Goal: Information Seeking & Learning: Learn about a topic

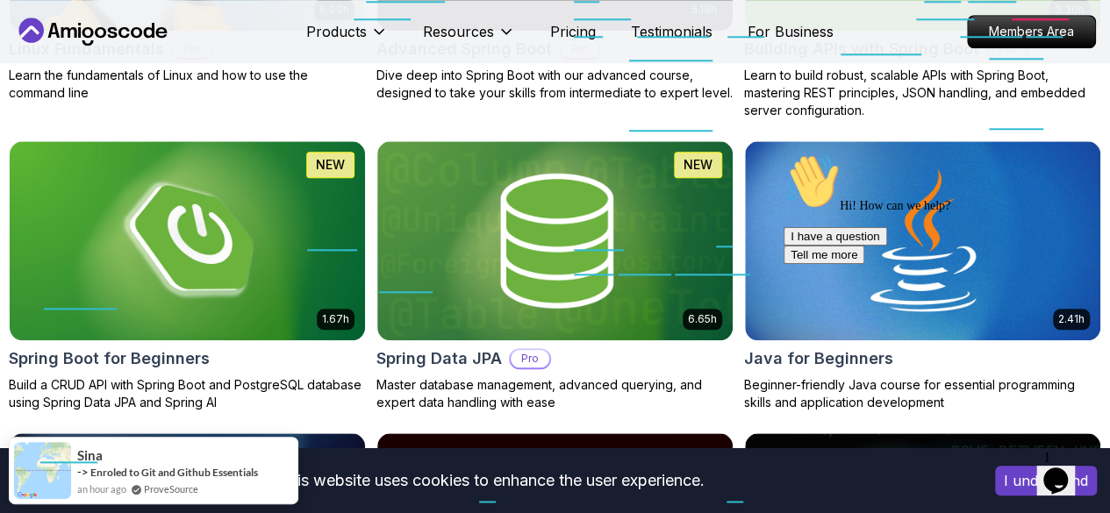
scroll to position [781, 0]
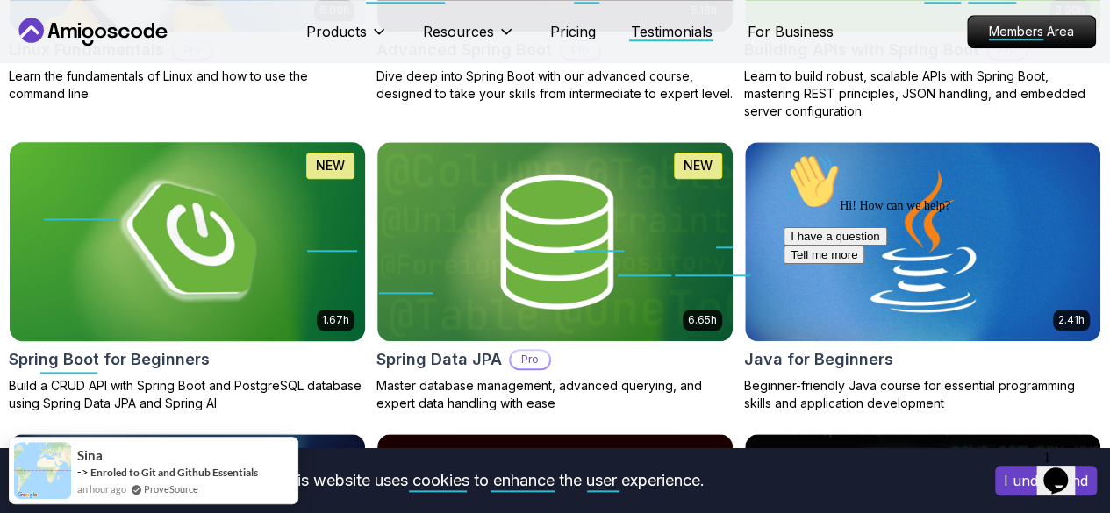
click at [374, 150] on img at bounding box center [187, 241] width 373 height 209
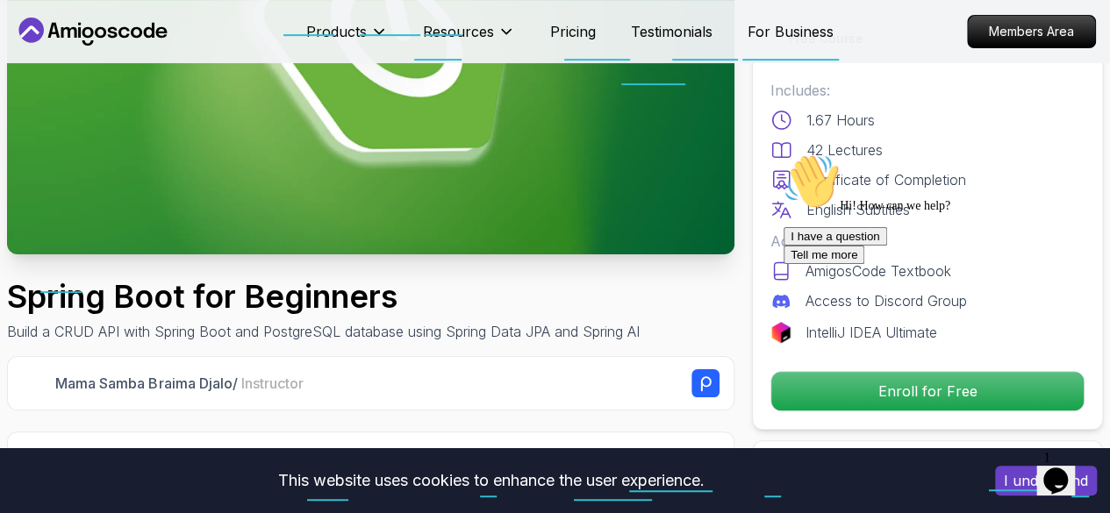
scroll to position [259, 0]
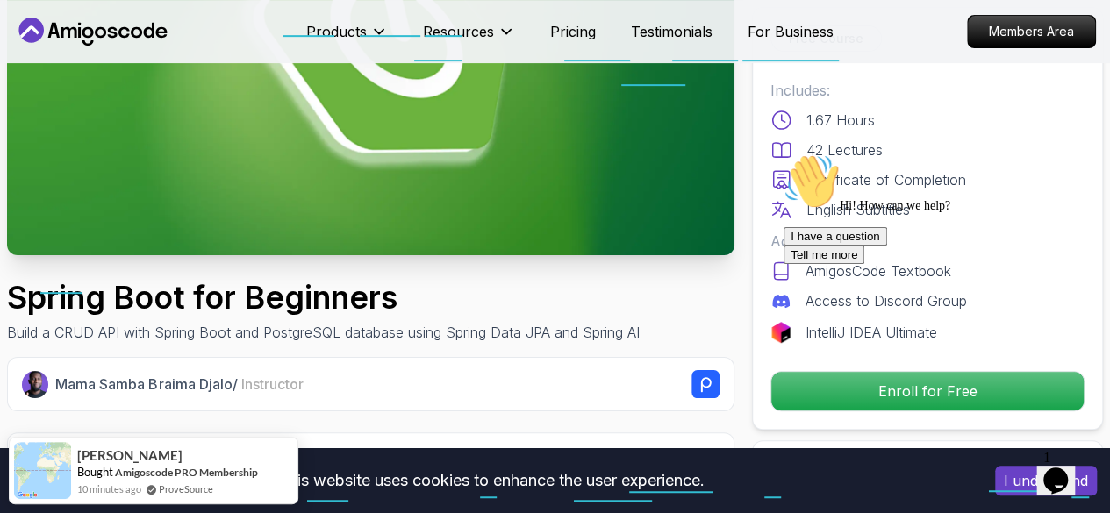
click at [850, 264] on div "I have a question Tell me more" at bounding box center [941, 245] width 316 height 37
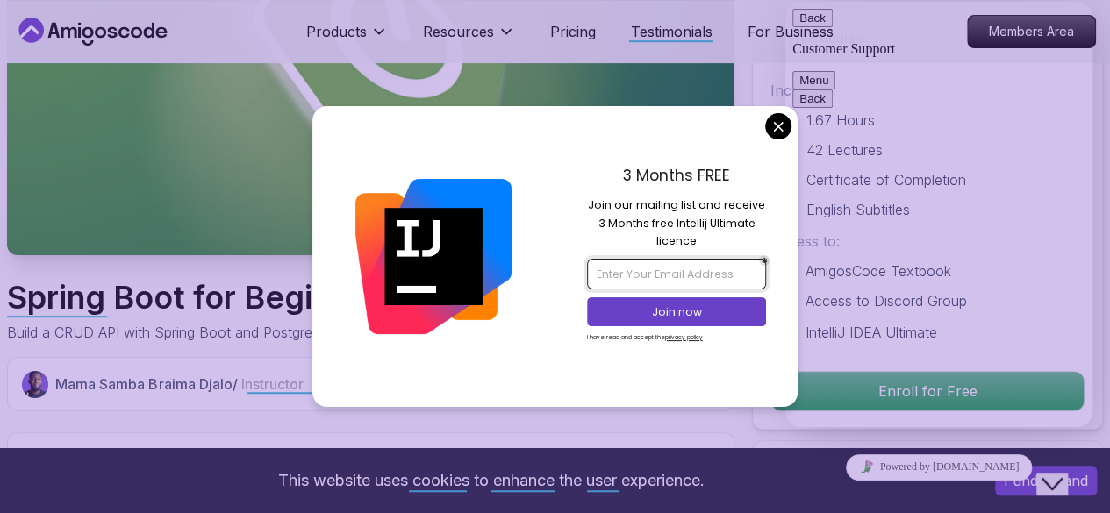
click at [686, 276] on input "email" at bounding box center [676, 274] width 179 height 30
type input "a.zhaktheara@gmail.com"
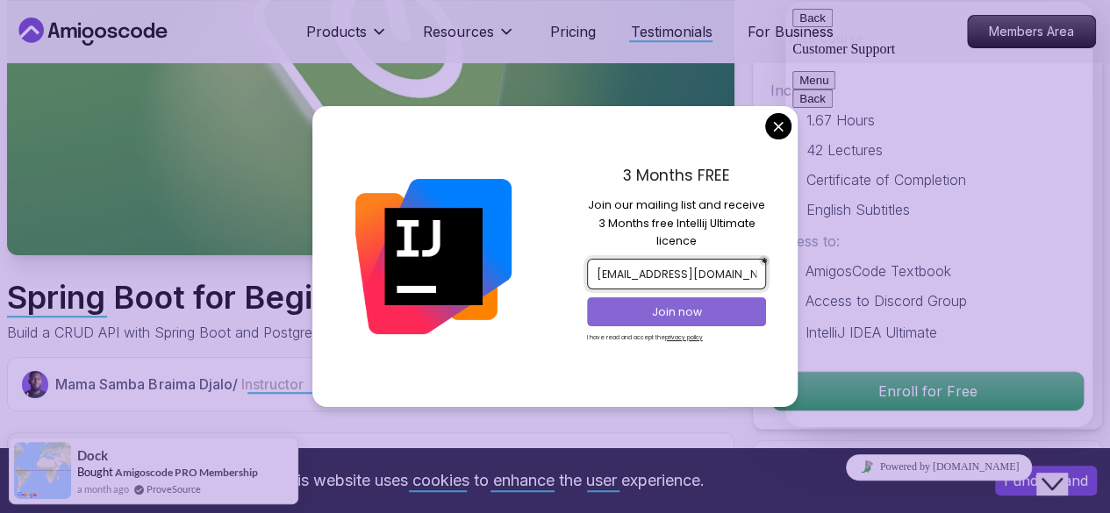
click at [698, 312] on p "Join now" at bounding box center [677, 312] width 146 height 16
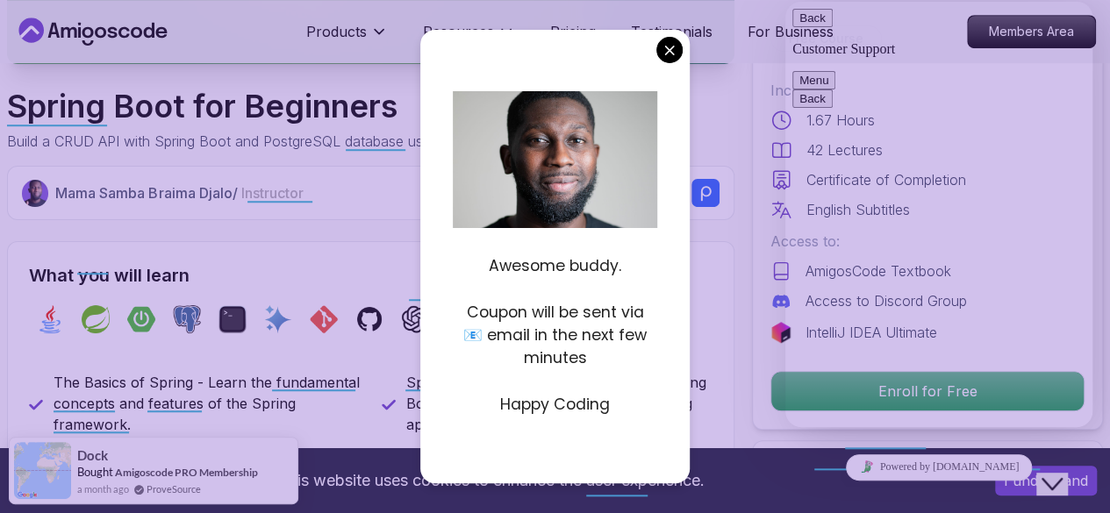
scroll to position [451, 0]
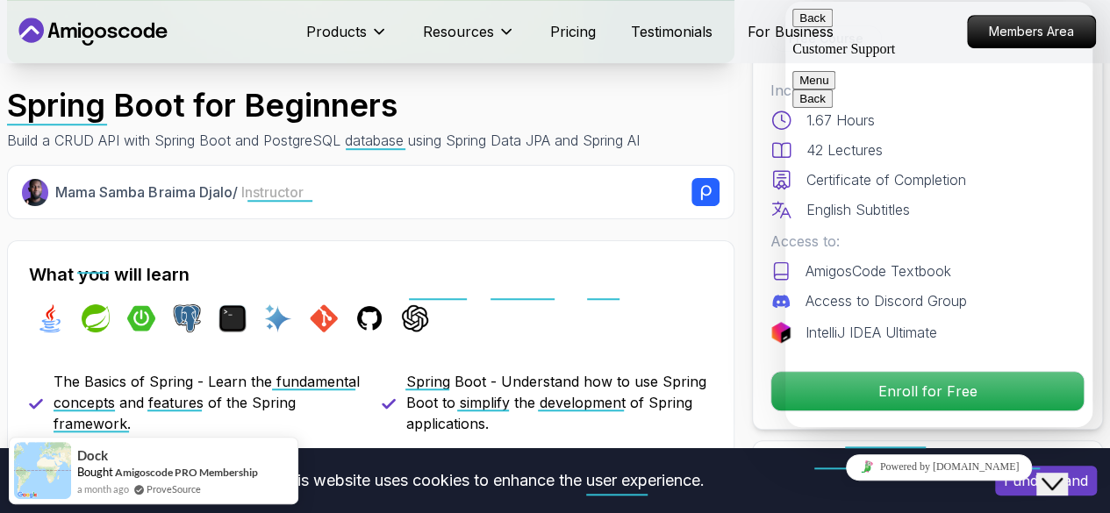
click at [711, 97] on div "Spring Boot for Beginners Build a CRUD API with Spring Boot and PostgreSQL data…" at bounding box center [370, 119] width 727 height 63
click at [835, 71] on button "Menu" at bounding box center [813, 80] width 43 height 18
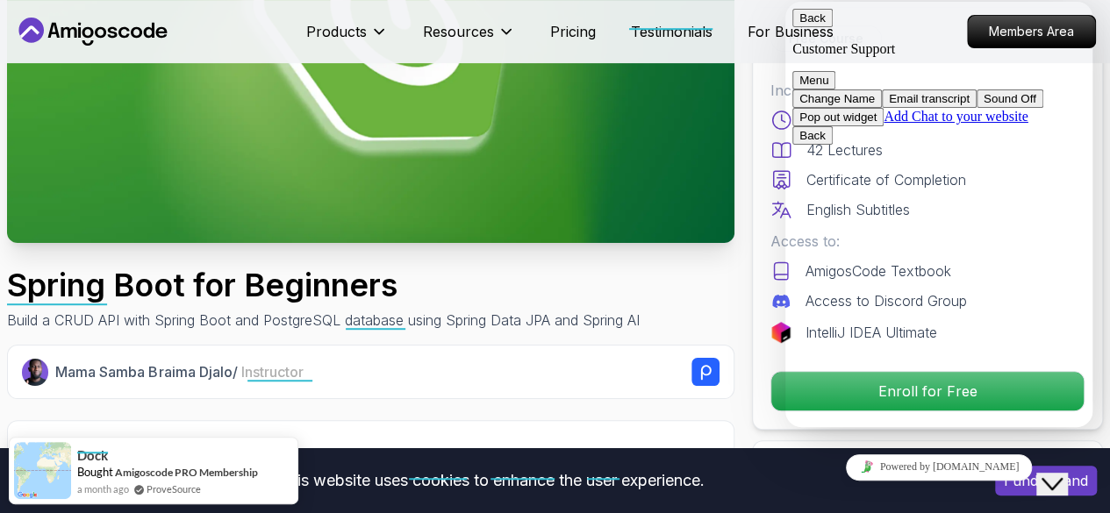
scroll to position [0, 0]
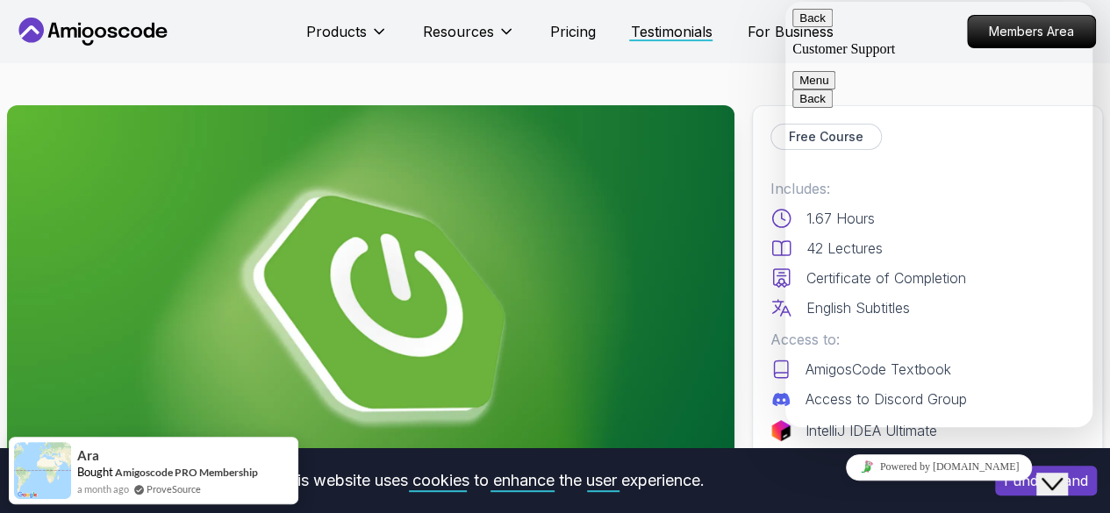
click at [817, 21] on button "Back" at bounding box center [812, 18] width 40 height 18
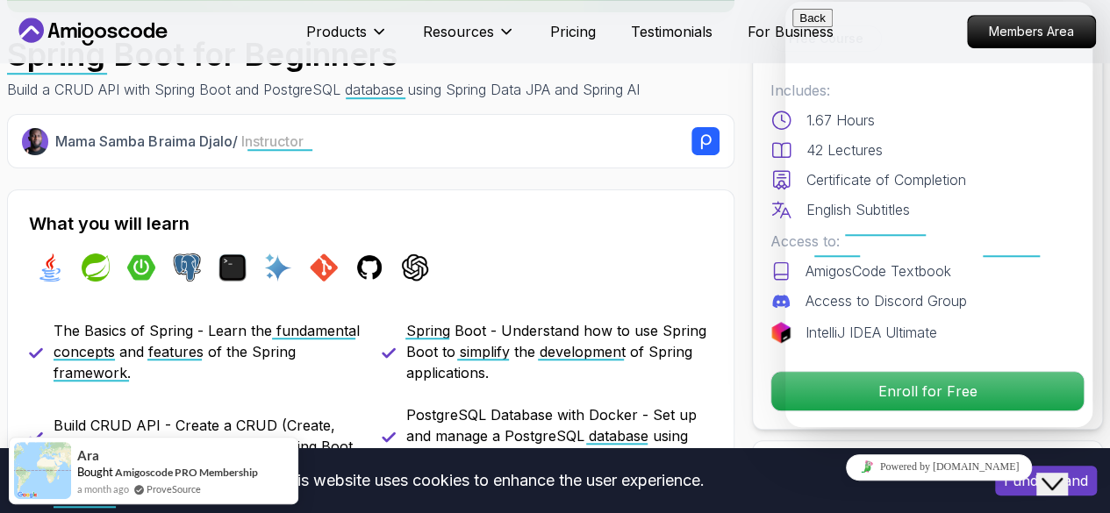
scroll to position [503, 0]
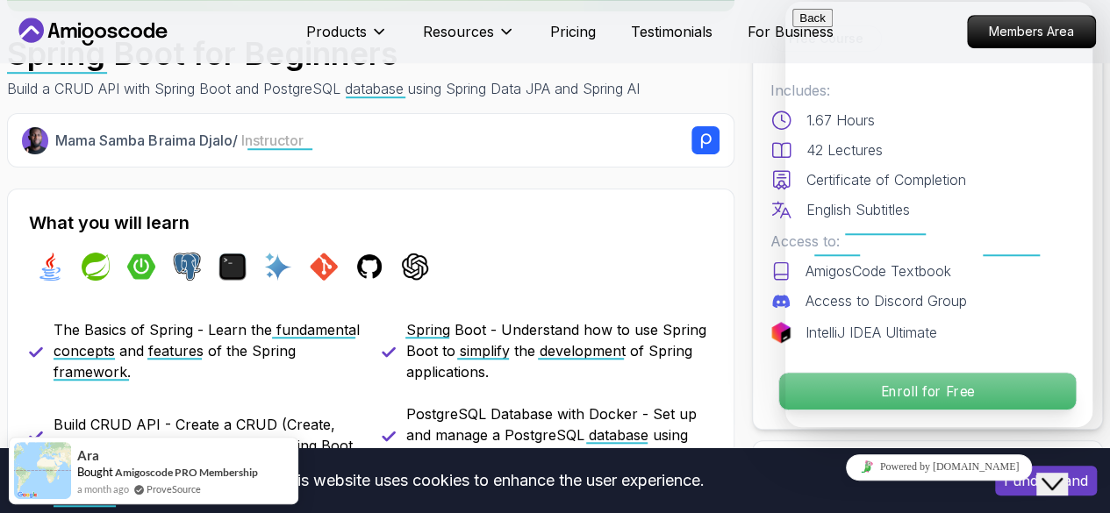
click at [772, 390] on div "Enroll for Free" at bounding box center [927, 391] width 314 height 40
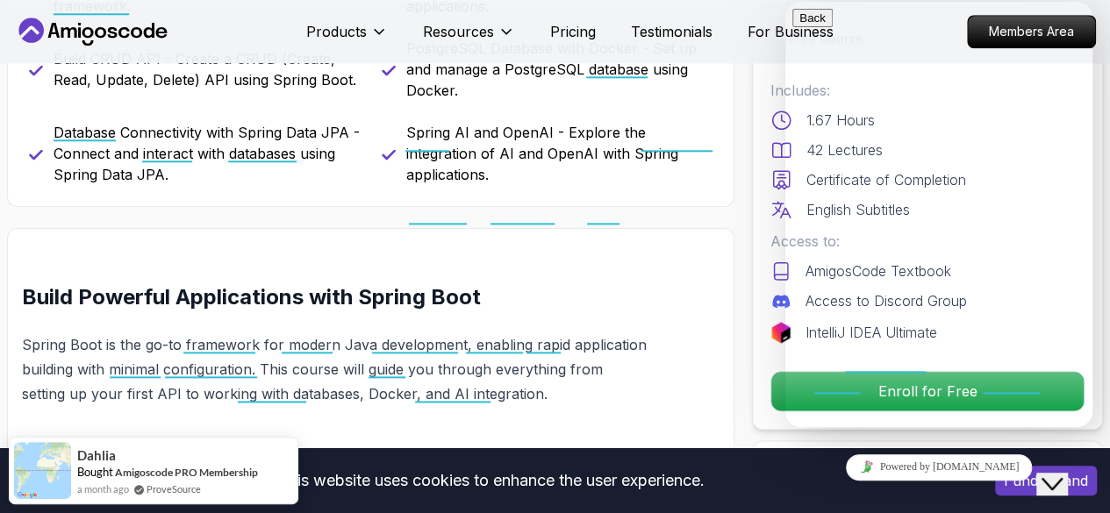
scroll to position [869, 0]
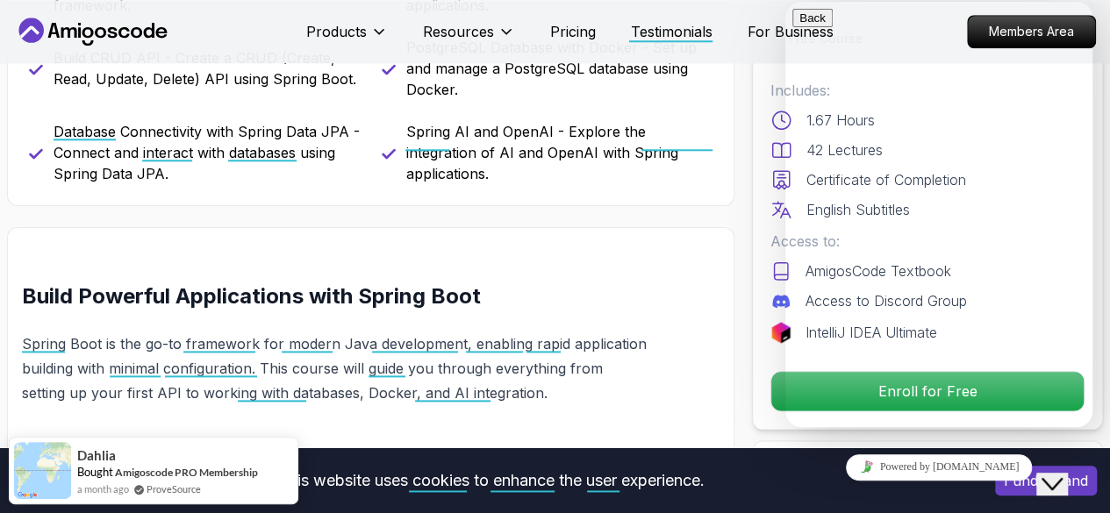
click at [1062, 478] on icon "$i18n('chat', 'chat_widget')" at bounding box center [1051, 484] width 21 height 12
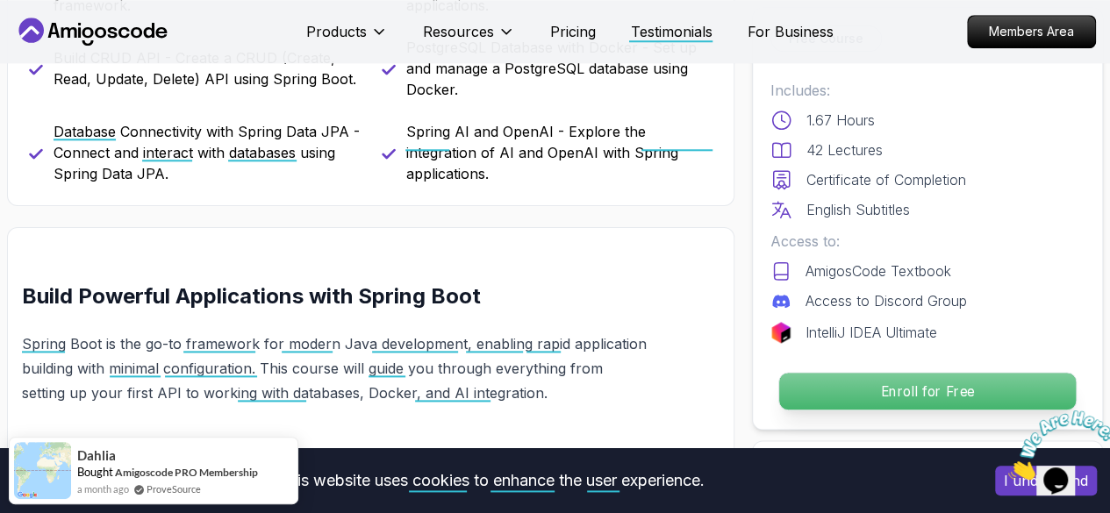
click at [947, 389] on p "Enroll for Free" at bounding box center [927, 391] width 297 height 37
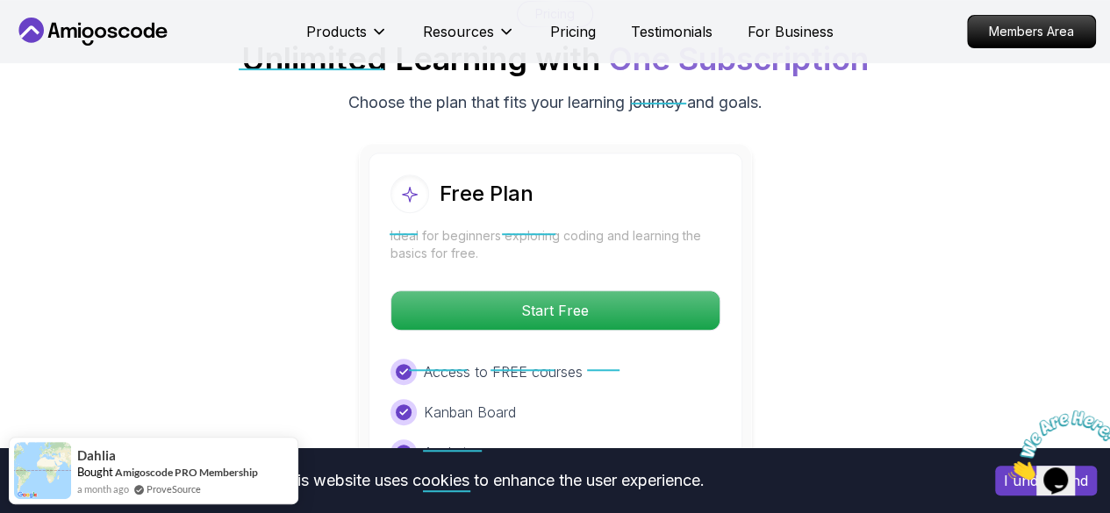
scroll to position [3651, 0]
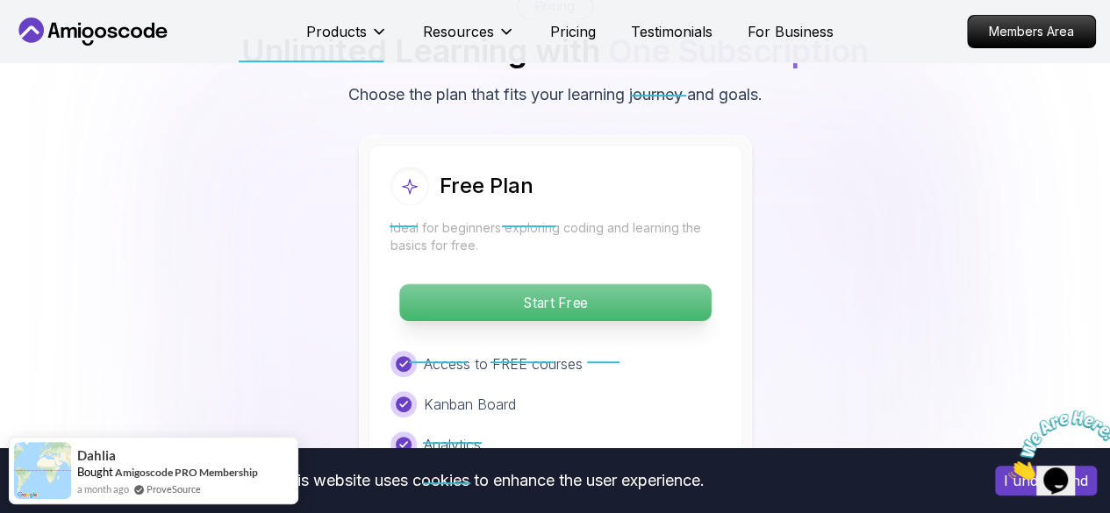
click at [642, 299] on p "Start Free" at bounding box center [554, 302] width 311 height 37
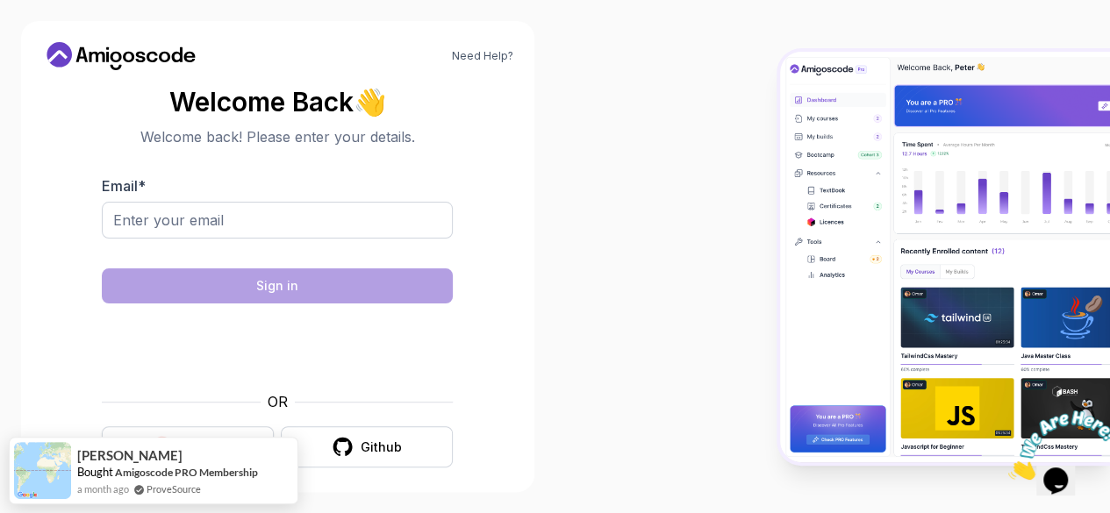
click at [226, 438] on body "Need Help? Welcome Back 👋 Welcome back! Please enter your details. Email * Sign…" at bounding box center [555, 256] width 1110 height 513
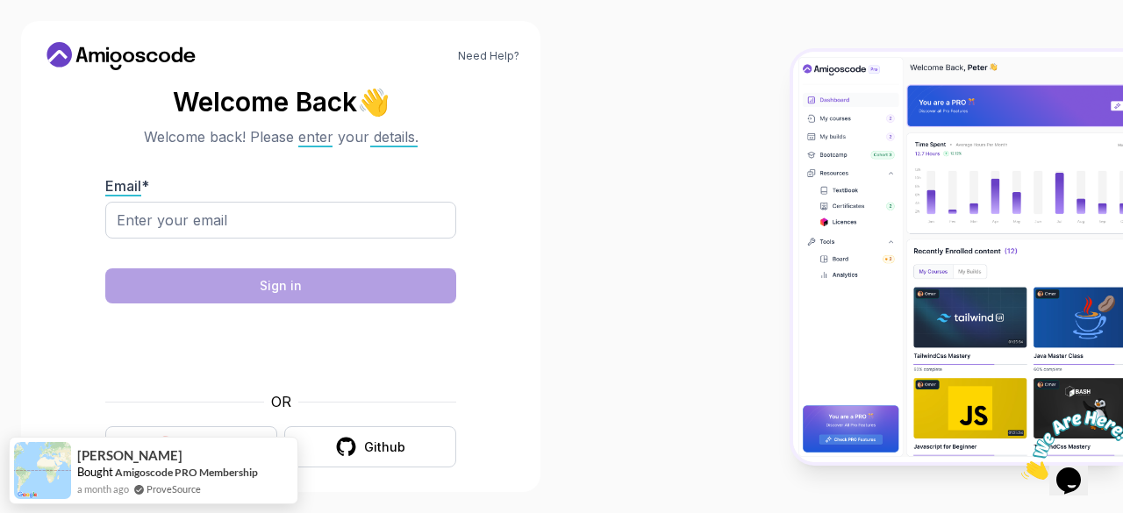
scroll to position [13, 0]
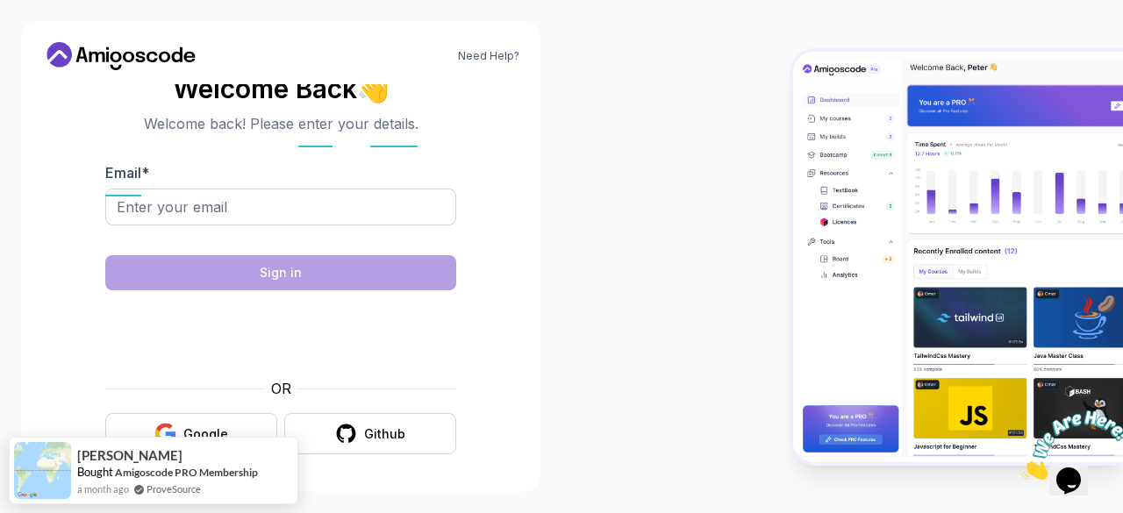
drag, startPoint x: 212, startPoint y: 57, endPoint x: 82, endPoint y: 52, distance: 129.9
click at [82, 52] on div "Need Help?" at bounding box center [280, 56] width 477 height 28
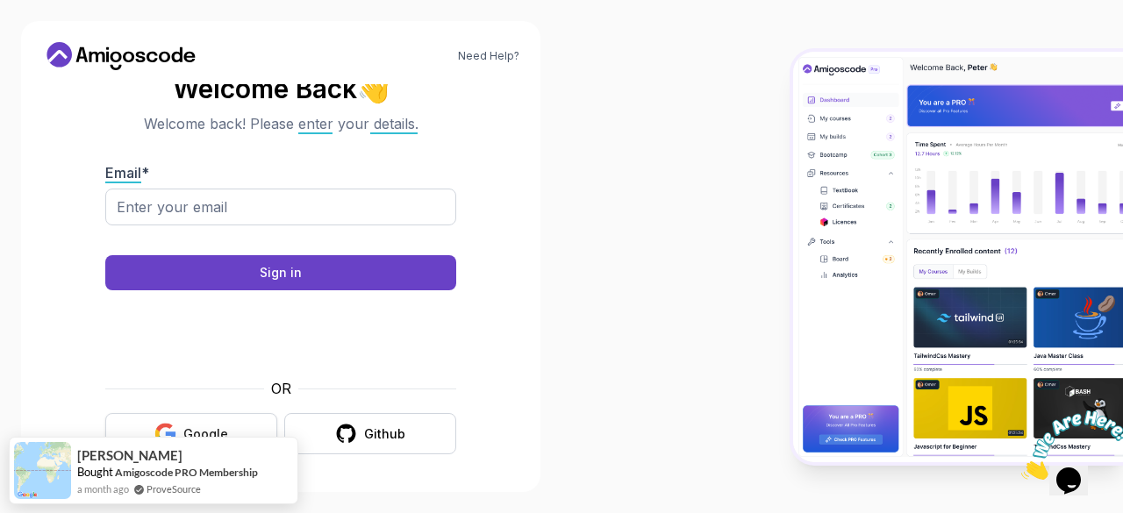
click at [191, 419] on button "Google" at bounding box center [191, 433] width 172 height 41
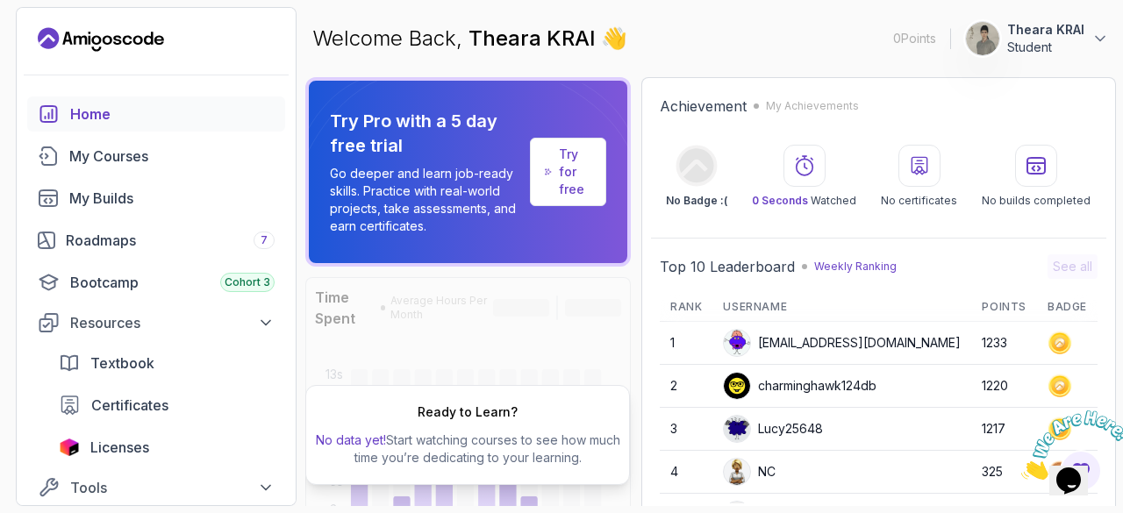
scroll to position [179, 0]
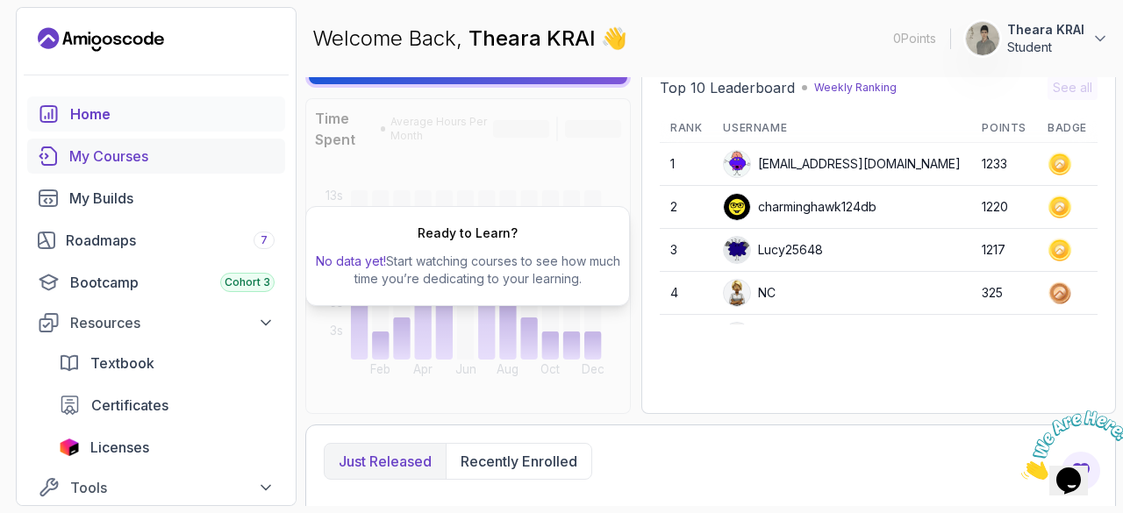
click at [108, 145] on link "My Courses" at bounding box center [156, 156] width 258 height 35
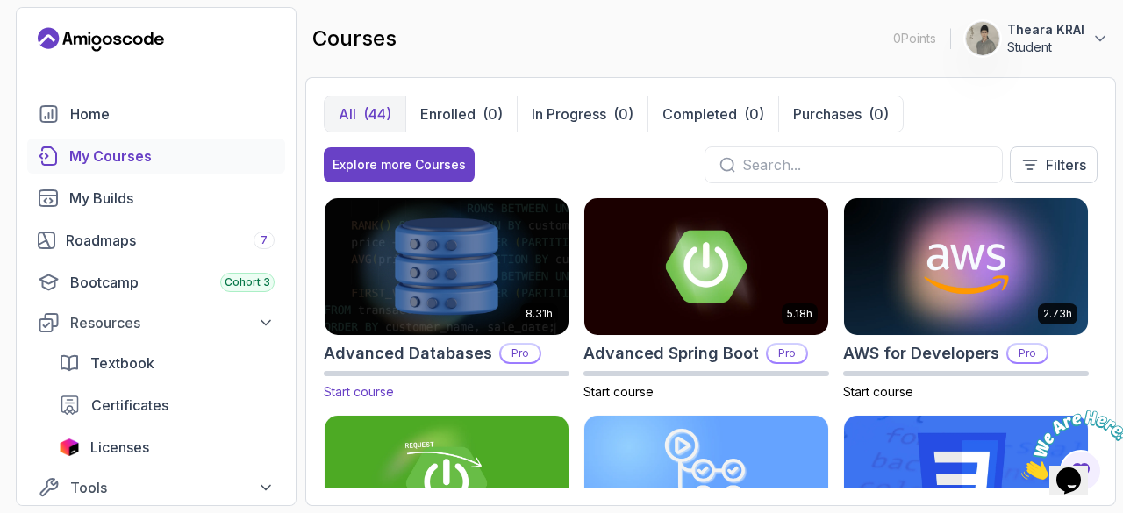
click at [486, 273] on img at bounding box center [446, 266] width 256 height 143
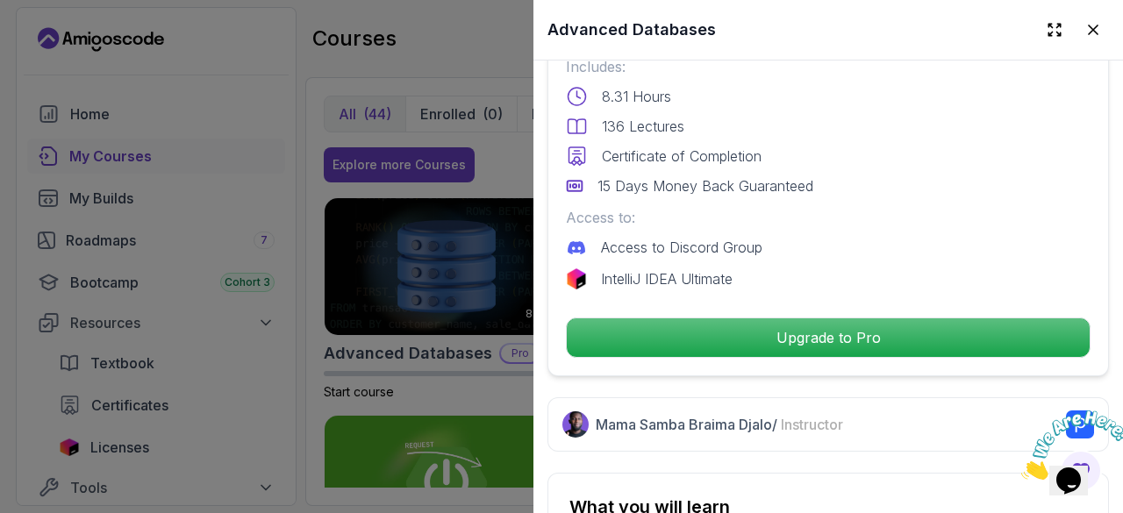
scroll to position [467, 0]
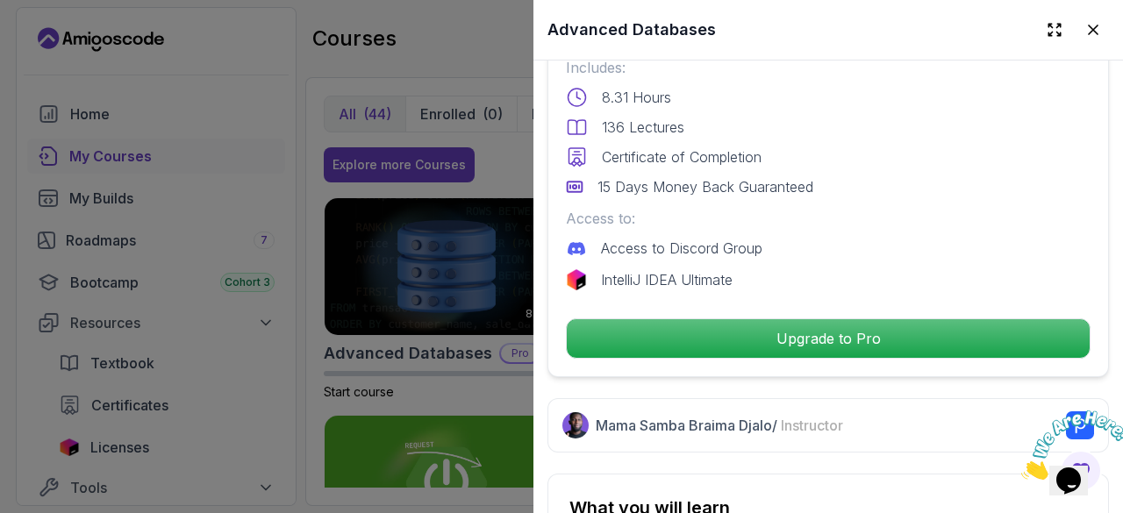
click at [225, 334] on div at bounding box center [561, 256] width 1123 height 513
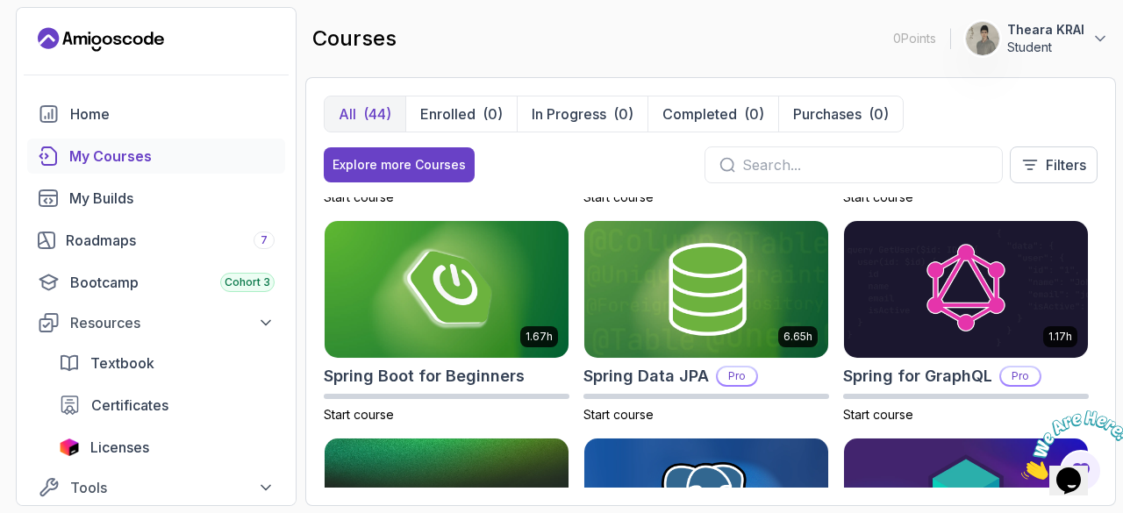
scroll to position [2580, 0]
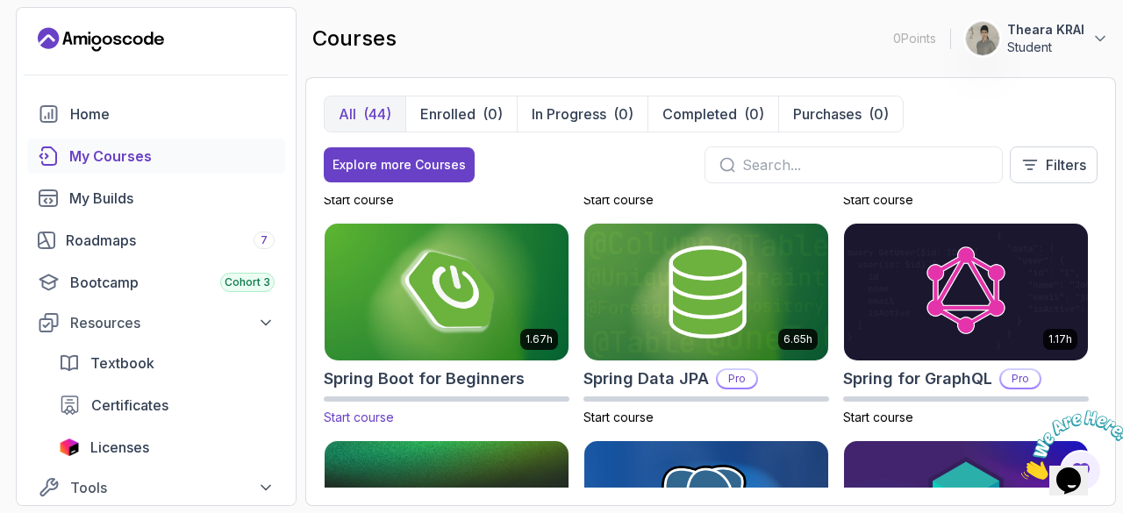
click at [454, 306] on img at bounding box center [446, 291] width 256 height 143
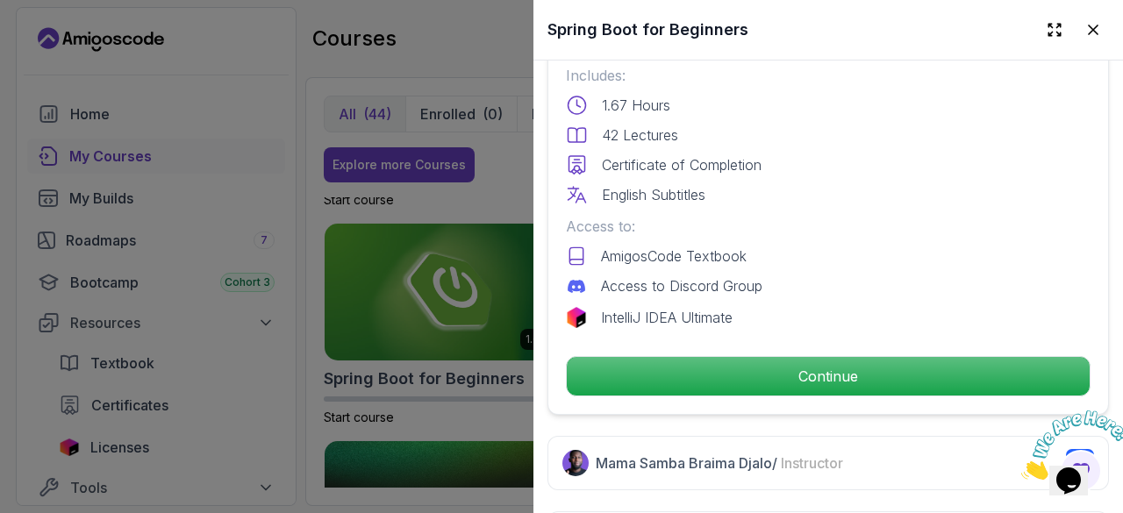
scroll to position [483, 0]
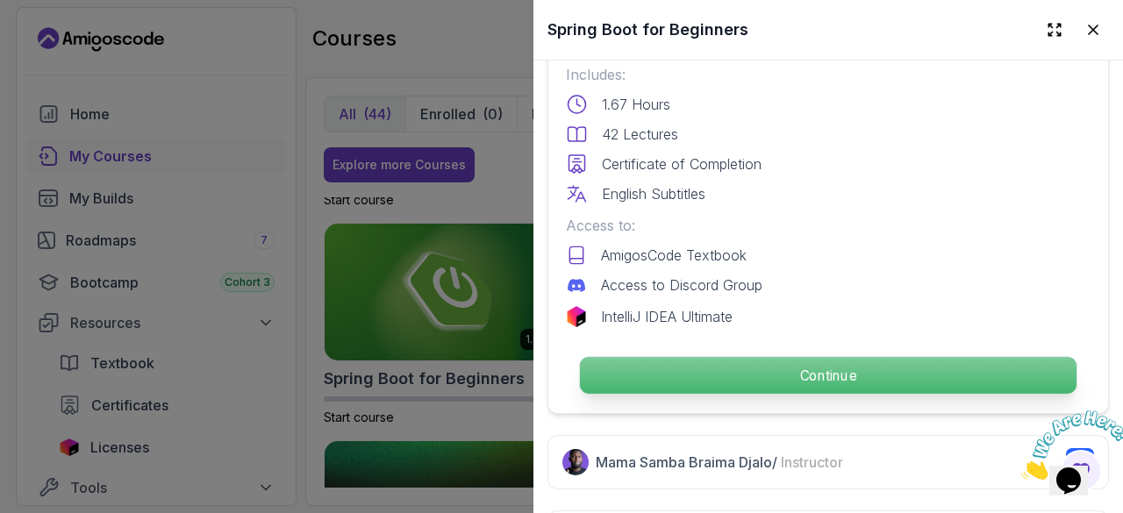
click at [776, 357] on p "Continue" at bounding box center [828, 375] width 497 height 37
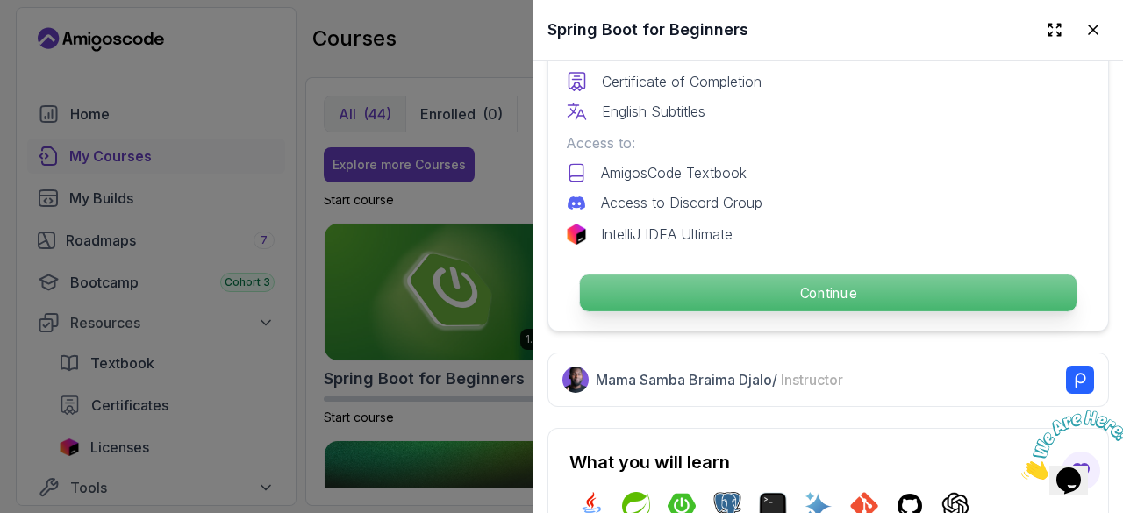
scroll to position [568, 0]
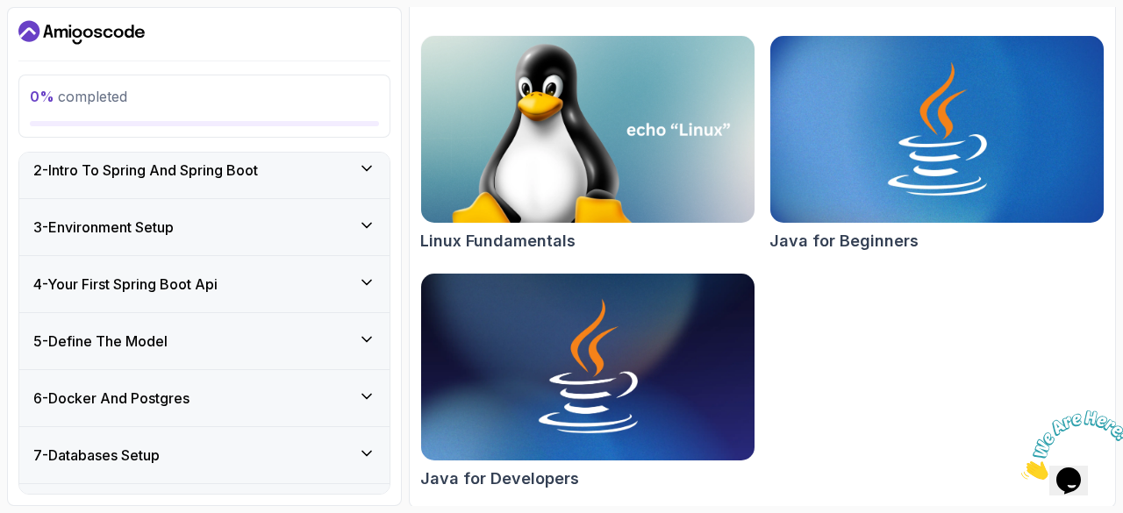
scroll to position [168, 0]
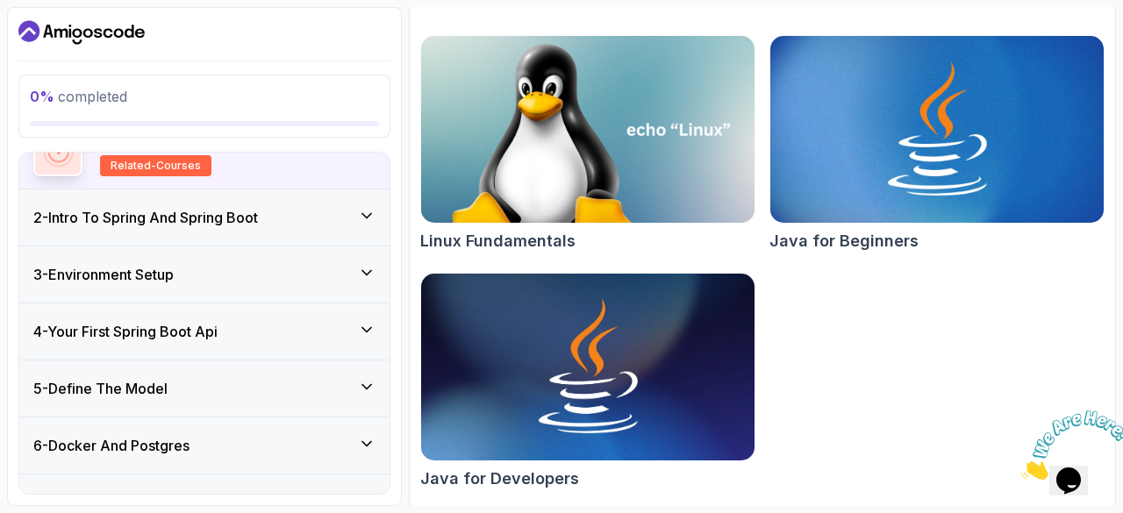
click at [289, 231] on div "2 - Intro To Spring And Spring Boot" at bounding box center [204, 217] width 370 height 56
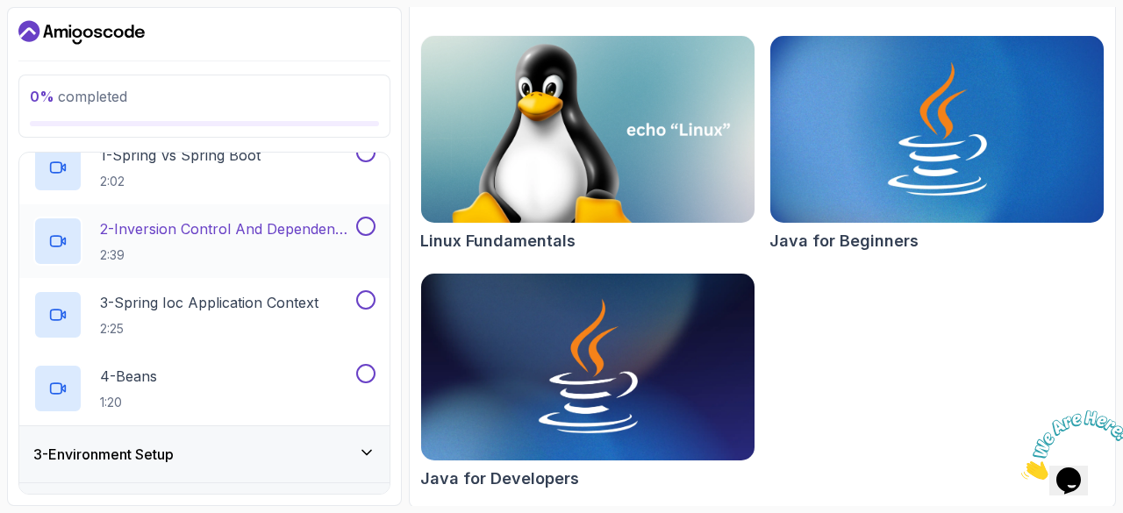
scroll to position [135, 0]
click at [270, 244] on h2 "2 - Inversion Control And Dependency Injection 2:39" at bounding box center [226, 241] width 253 height 46
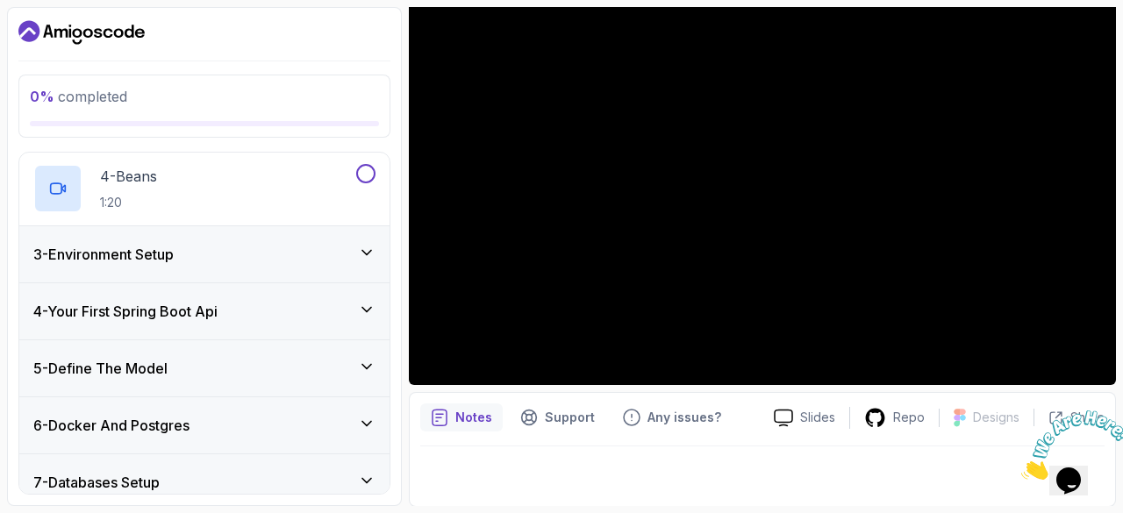
scroll to position [339, 0]
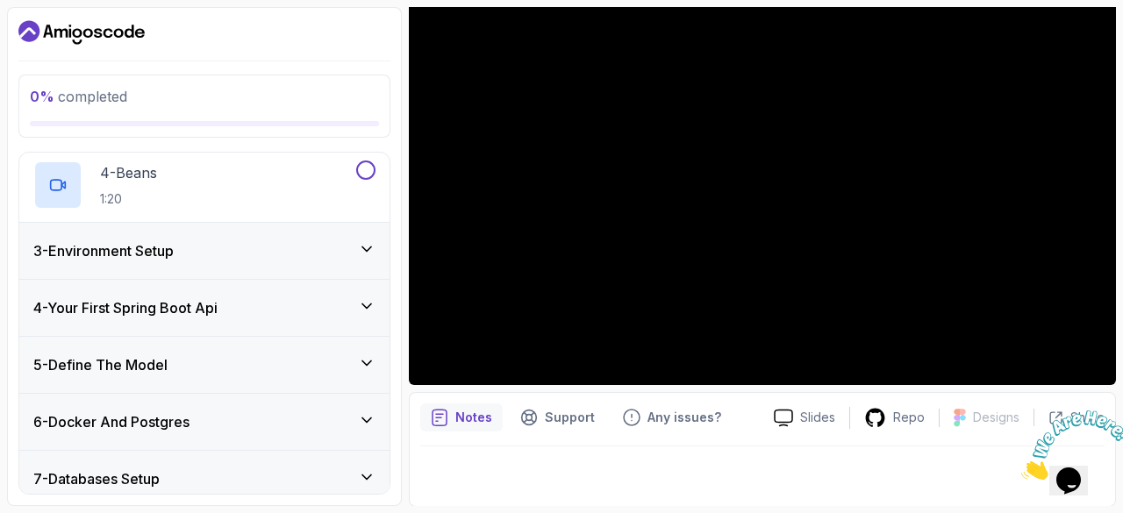
click at [203, 325] on div "4 - Your First Spring Boot Api" at bounding box center [204, 308] width 370 height 56
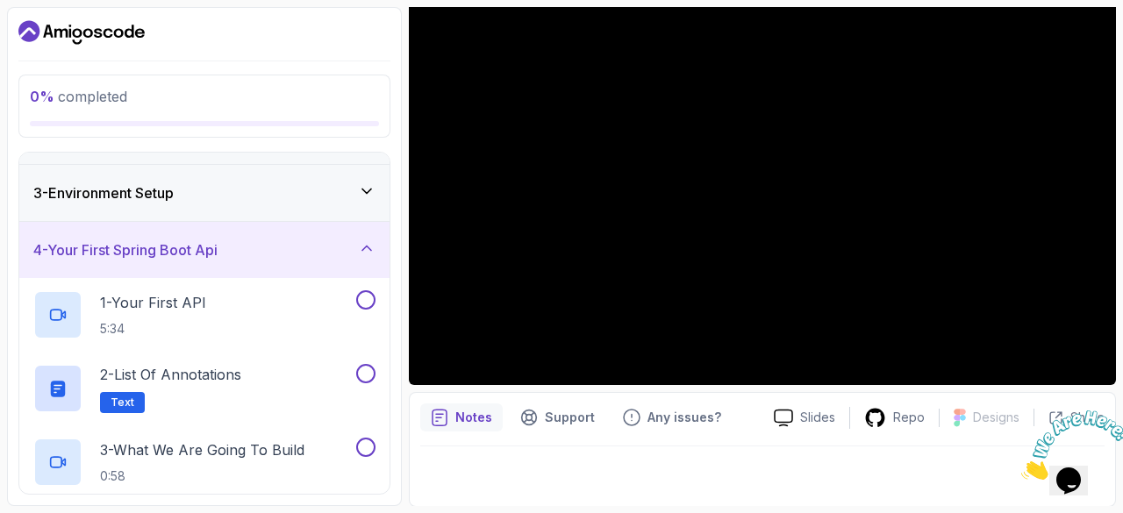
scroll to position [100, 0]
click at [211, 329] on div "1 - Your First API 5:34" at bounding box center [192, 316] width 319 height 49
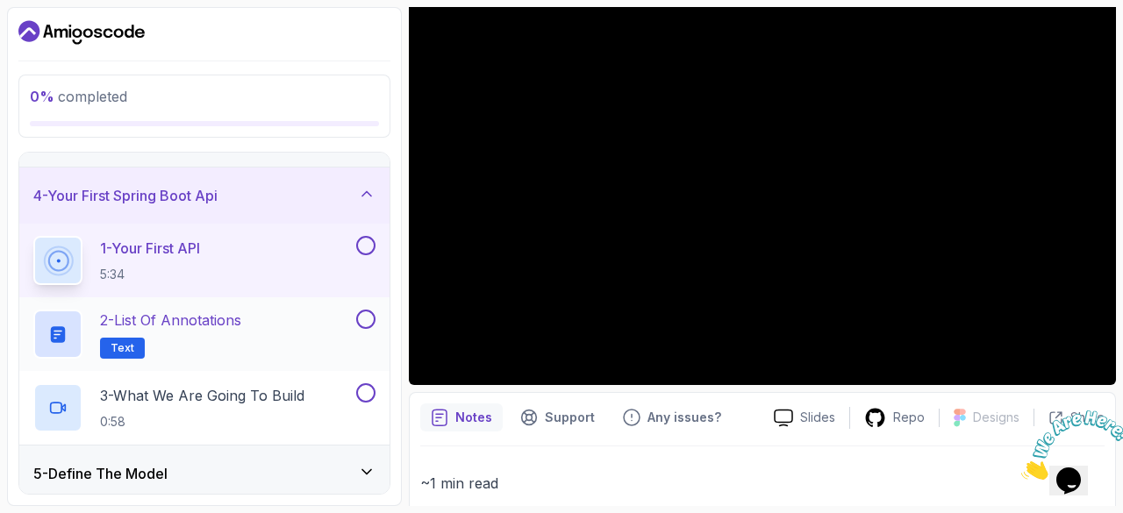
scroll to position [158, 0]
click at [304, 308] on div "2 - List of Annotations Text" at bounding box center [192, 332] width 319 height 49
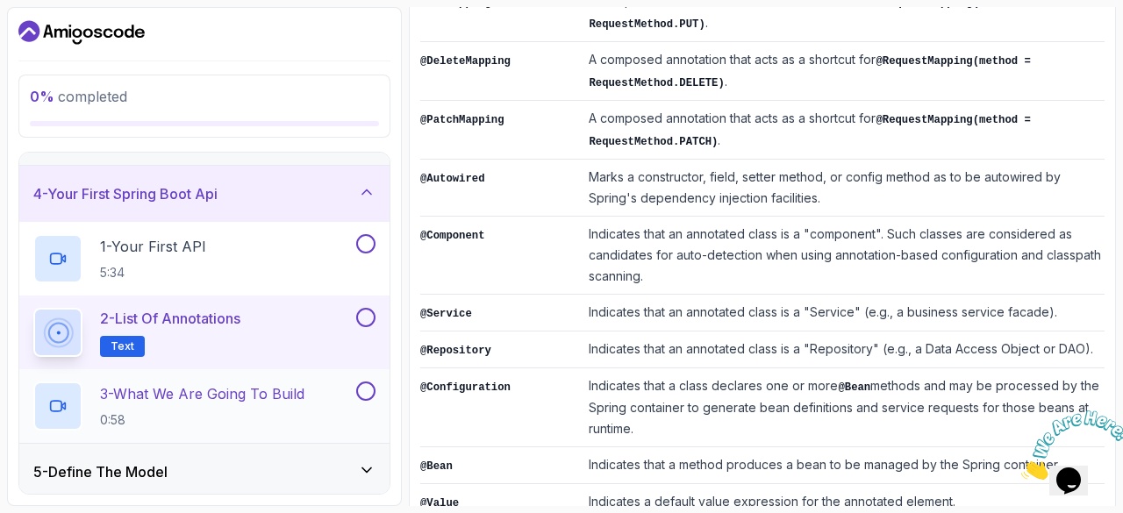
scroll to position [646, 0]
click at [280, 420] on p "0:58" at bounding box center [202, 420] width 204 height 18
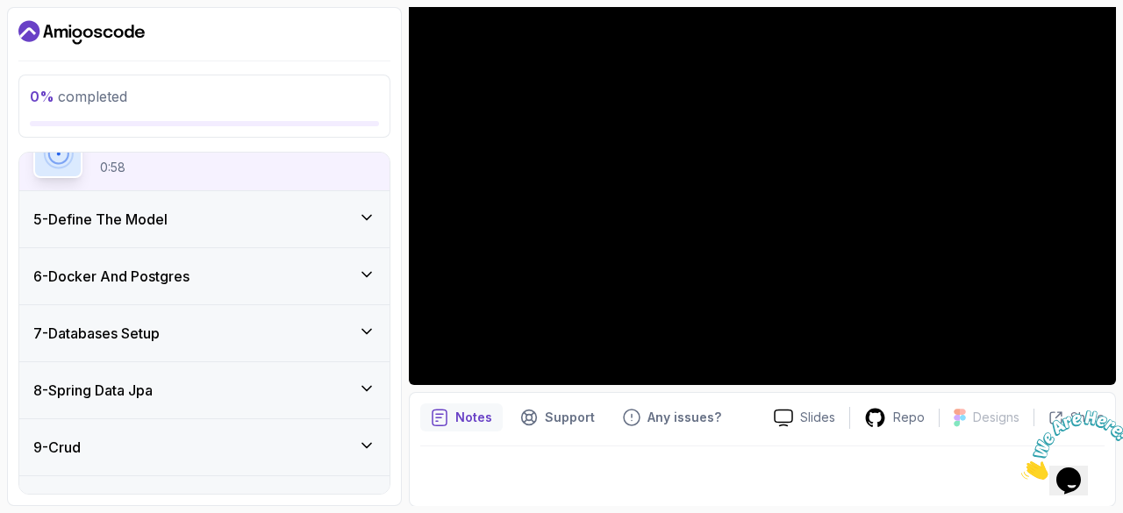
scroll to position [340, 0]
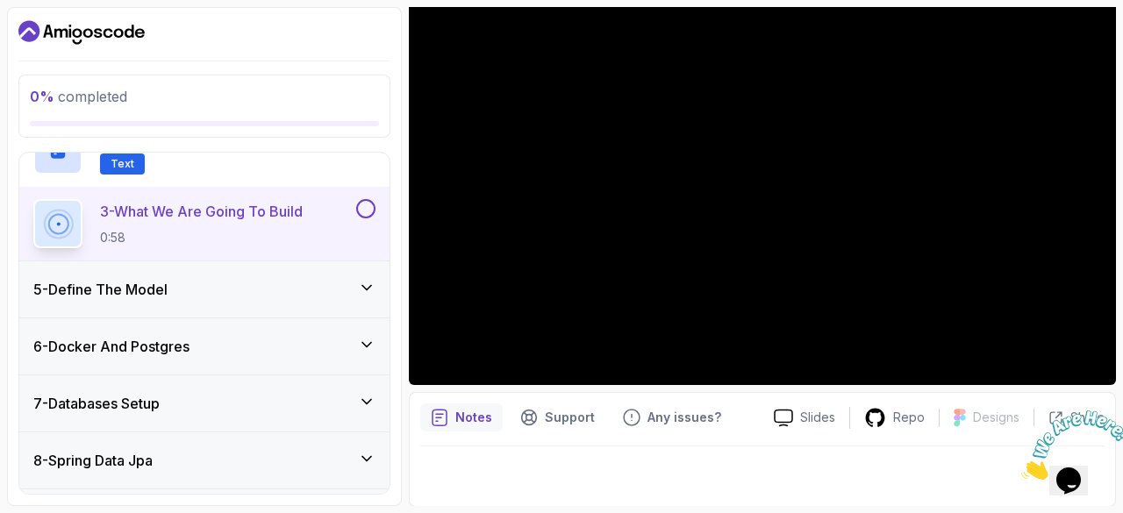
click at [239, 263] on div "5 - Define The Model" at bounding box center [204, 289] width 370 height 56
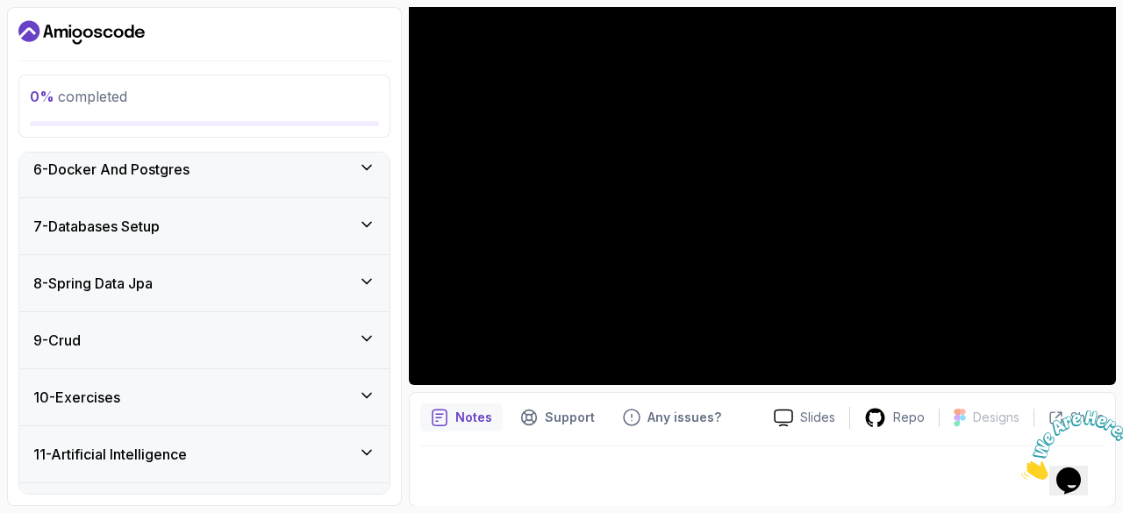
scroll to position [447, 0]
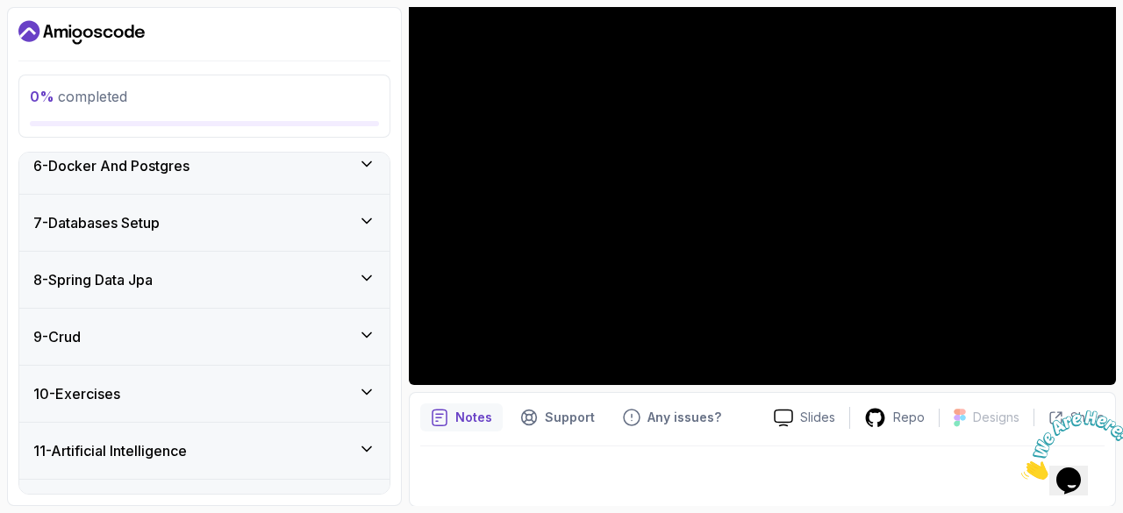
click at [186, 341] on div "9 - Crud" at bounding box center [204, 336] width 342 height 21
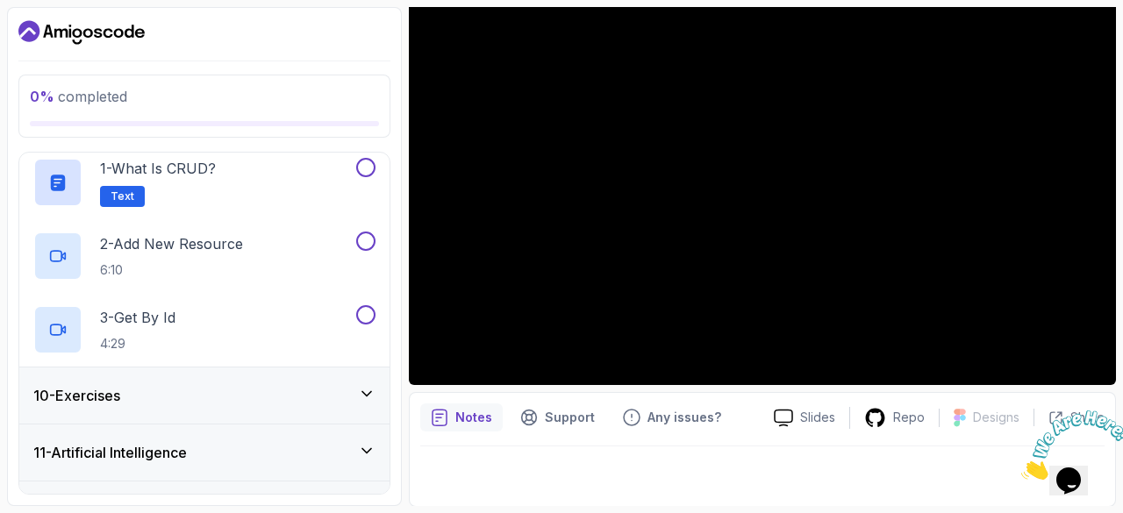
scroll to position [519, 0]
click at [216, 271] on p "6:10" at bounding box center [171, 270] width 143 height 18
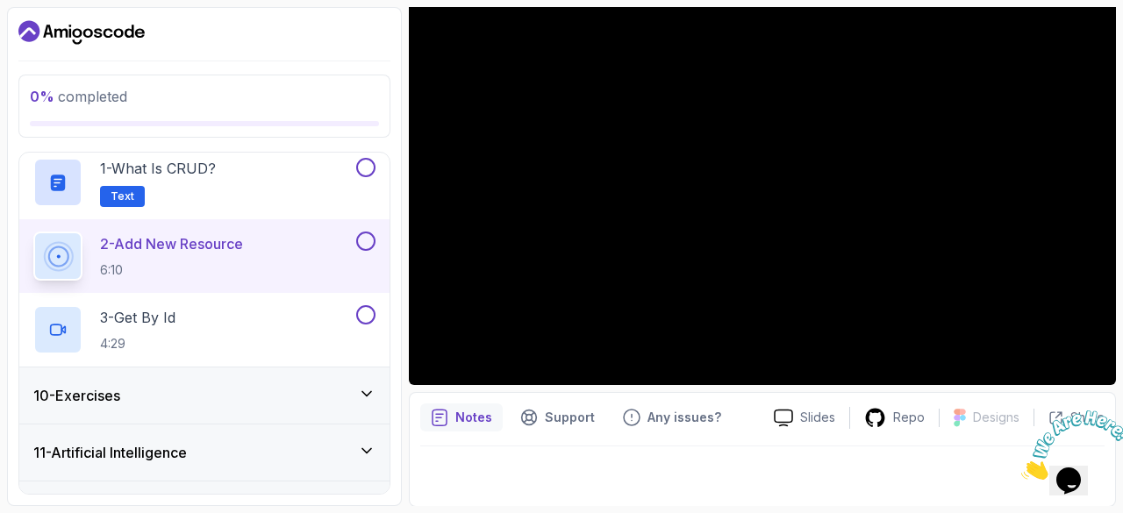
scroll to position [558, 0]
